Goal: Information Seeking & Learning: Learn about a topic

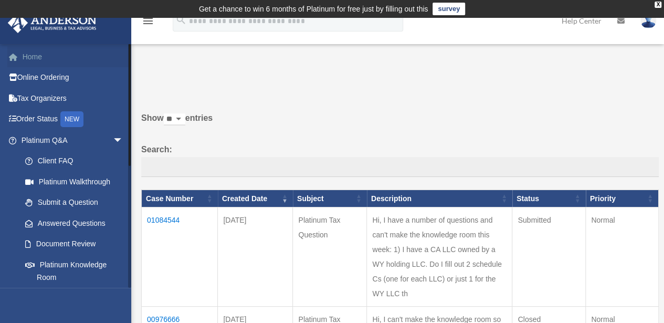
click at [45, 60] on link "Home" at bounding box center [73, 56] width 132 height 21
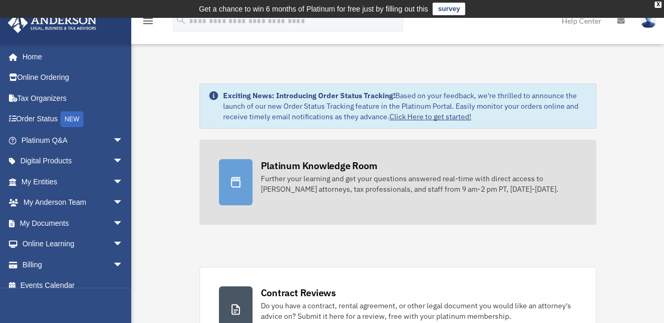
click at [318, 176] on div "Further your learning and get your questions answered real-time with direct acc…" at bounding box center [419, 183] width 316 height 21
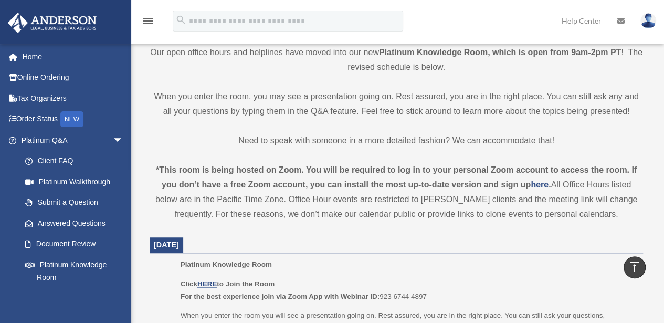
scroll to position [315, 0]
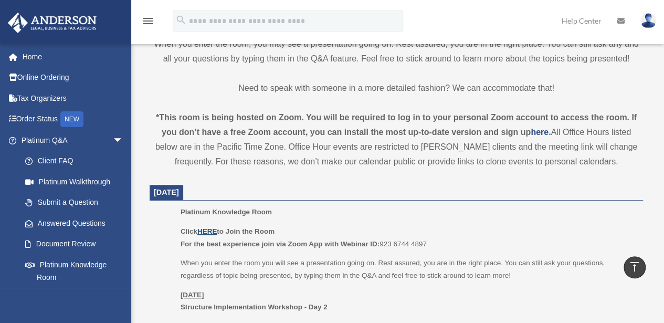
click at [208, 229] on u "HERE" at bounding box center [206, 231] width 19 height 8
